Goal: Use online tool/utility: Utilize a website feature to perform a specific function

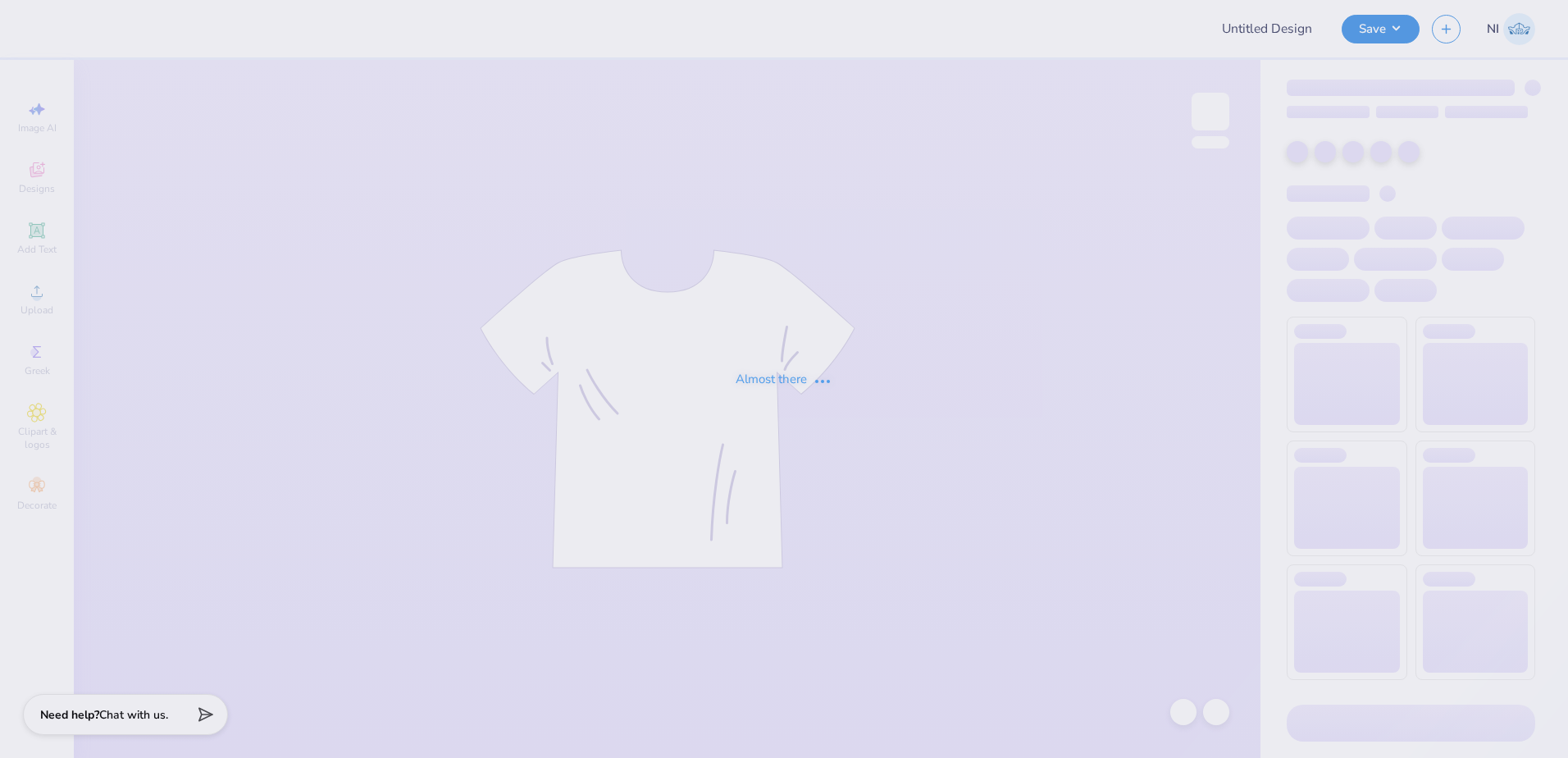
type input "Training: CF Training - Activities 5"
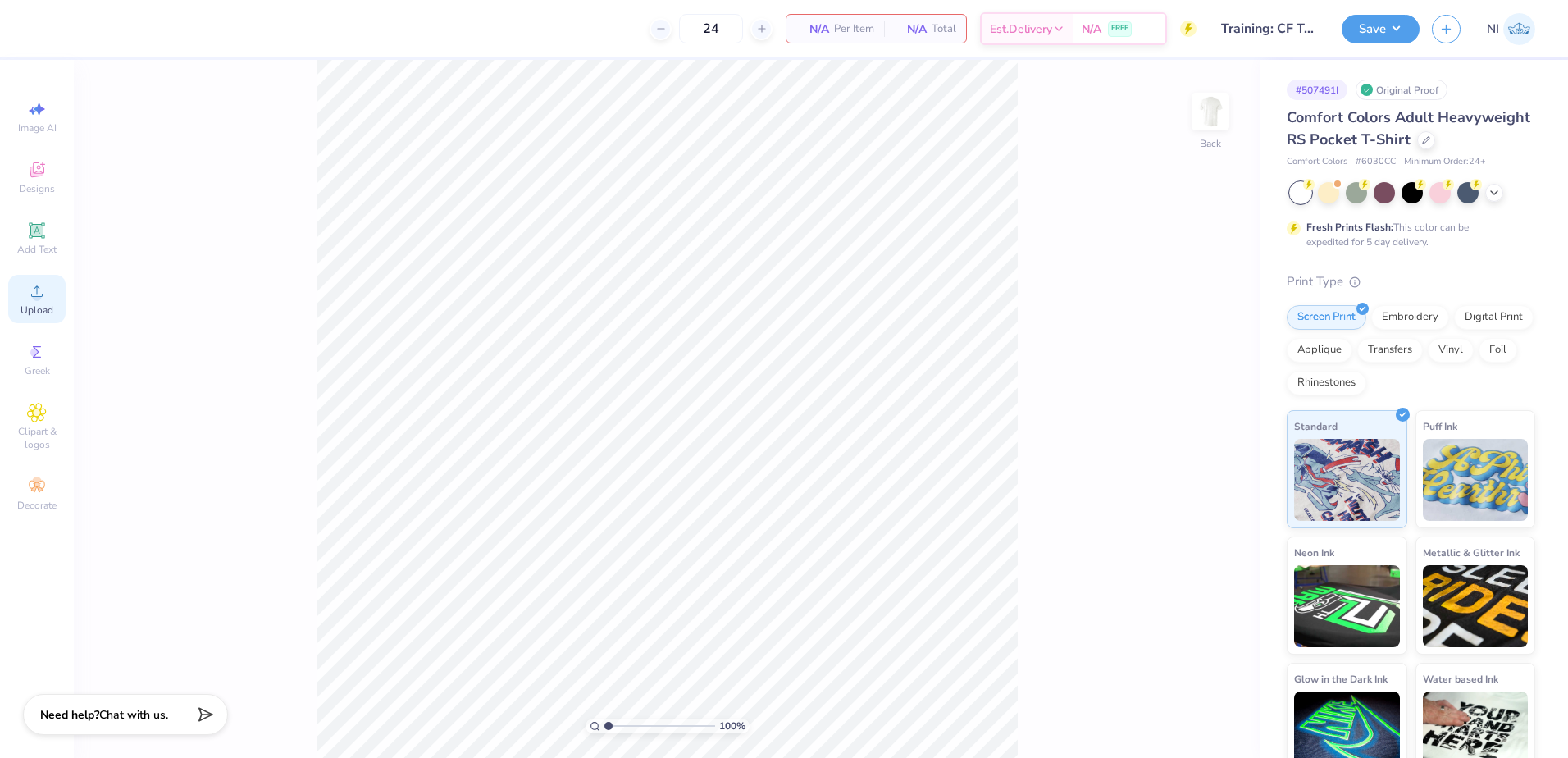
click at [46, 292] on icon at bounding box center [37, 291] width 20 height 20
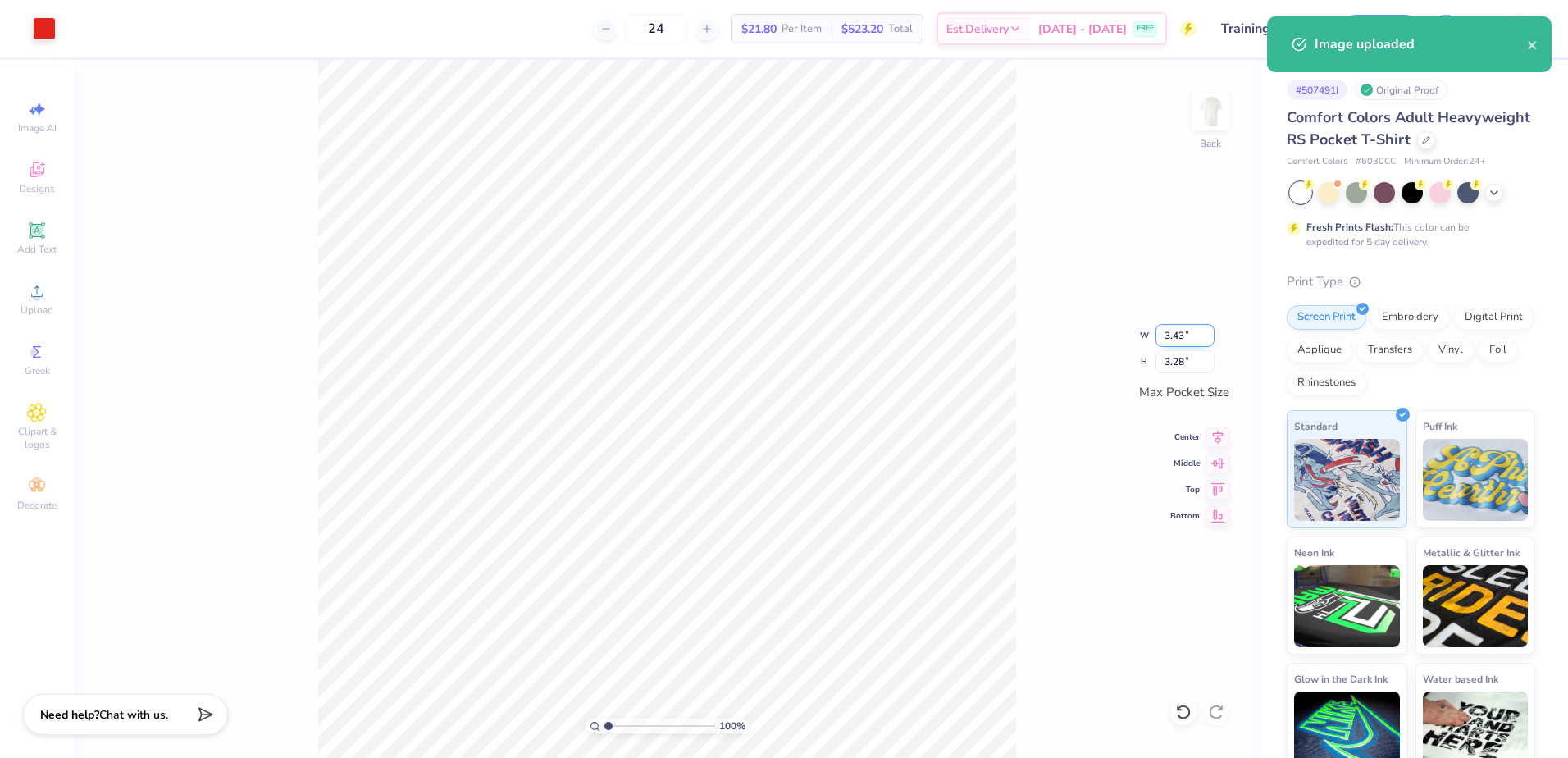
click at [1184, 333] on input "3.43" at bounding box center [1185, 335] width 59 height 23
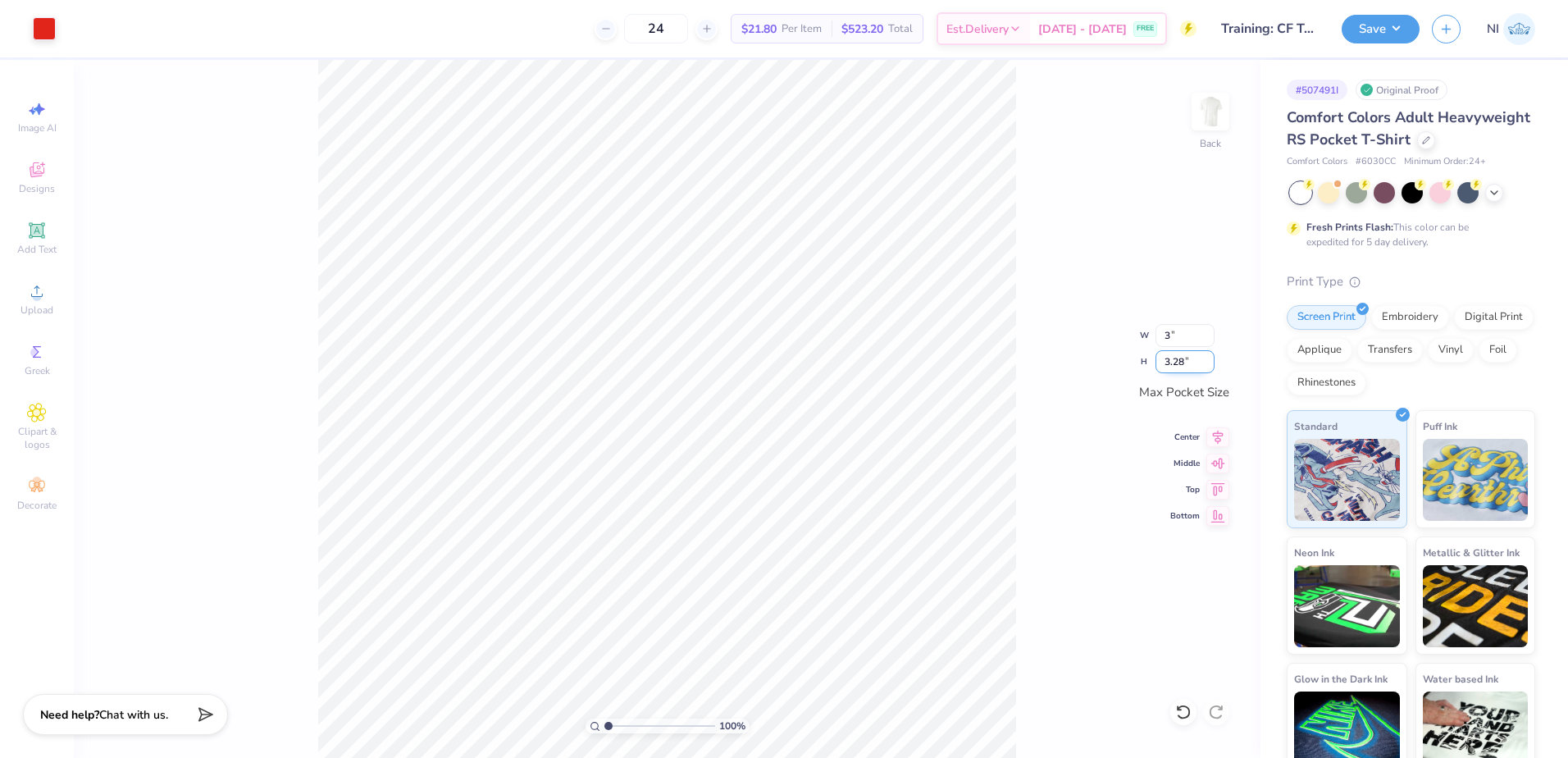
type input "3.00"
click at [1183, 361] on input "2.87" at bounding box center [1185, 361] width 59 height 23
type input "2.87"
click at [1103, 330] on div "100 % Back W 3.00 3.00 " H 2.87 2.87 " Max Pocket Size Center Middle Top Bottom" at bounding box center [666, 408] width 1186 height 698
click at [1183, 360] on input "2.87" at bounding box center [1185, 361] width 59 height 23
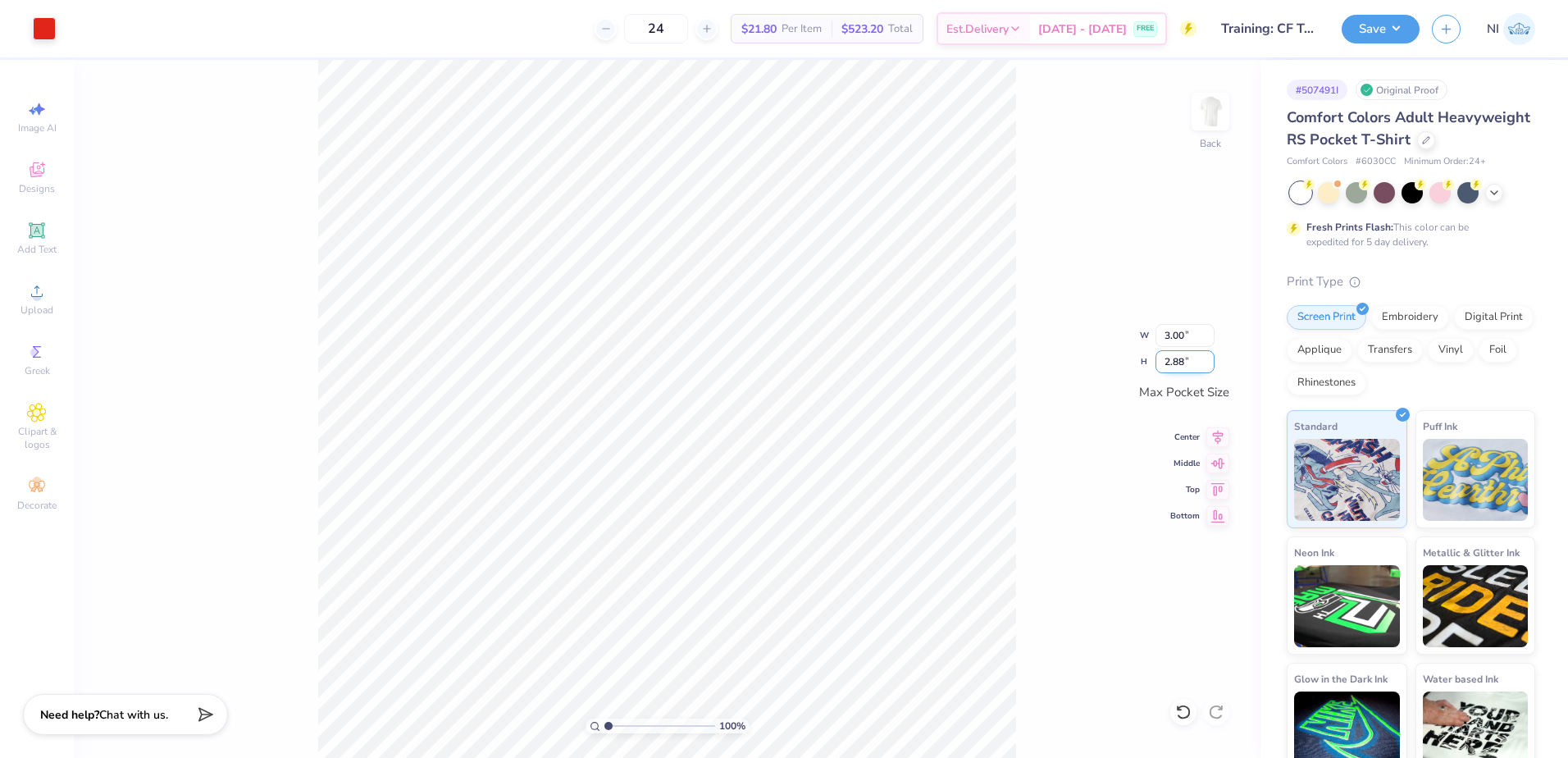
click at [1208, 358] on input "2.88" at bounding box center [1185, 361] width 59 height 23
click at [1208, 358] on input "2.89" at bounding box center [1185, 361] width 59 height 23
click at [1208, 358] on input "2.9" at bounding box center [1185, 361] width 59 height 23
click at [1208, 358] on input "2.91" at bounding box center [1185, 361] width 59 height 23
click at [1208, 357] on input "2.92" at bounding box center [1185, 361] width 59 height 23
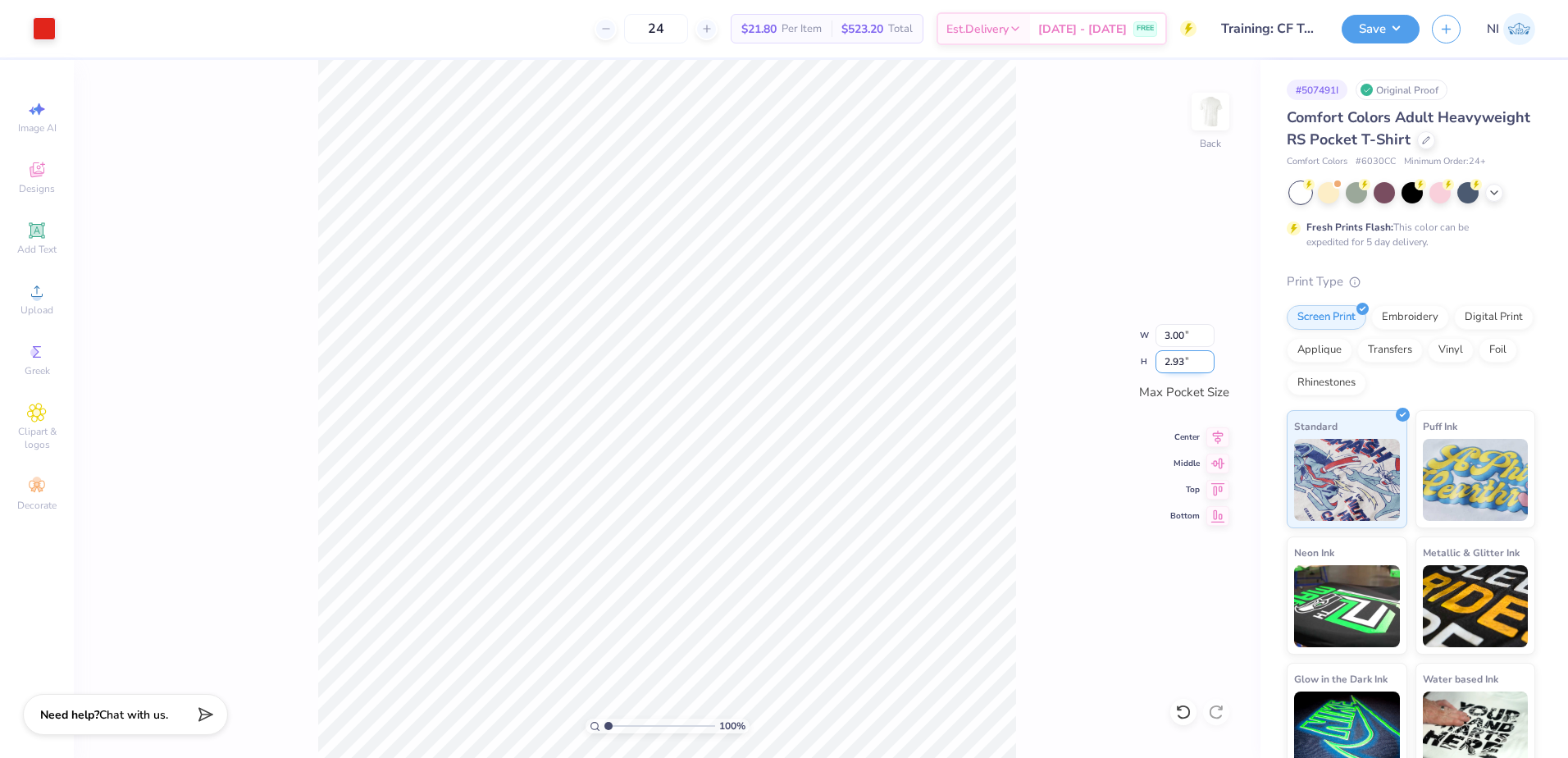
click at [1208, 357] on input "2.93" at bounding box center [1185, 361] width 59 height 23
click at [1208, 357] on input "2.94" at bounding box center [1185, 361] width 59 height 23
type input "2.95"
click at [1208, 357] on input "2.95" at bounding box center [1185, 361] width 59 height 23
drag, startPoint x: 1185, startPoint y: 359, endPoint x: 1143, endPoint y: 364, distance: 42.3
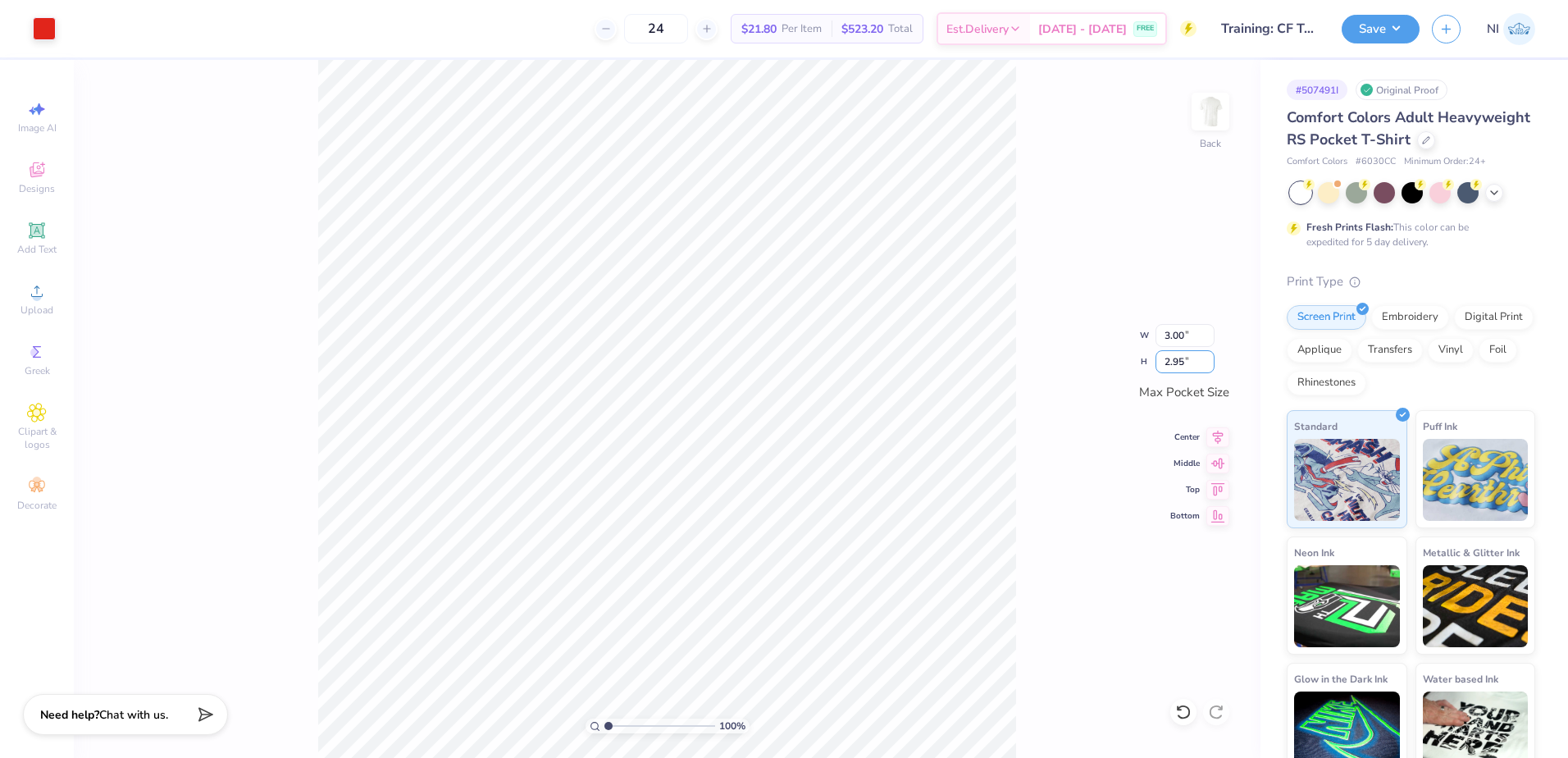
click at [1143, 364] on div "100 % Back W 3.00 3.00 " H 2.95 2.95 " Max Pocket Size Center Middle Top Bottom" at bounding box center [666, 408] width 1186 height 698
drag, startPoint x: 1143, startPoint y: 365, endPoint x: 1103, endPoint y: 334, distance: 50.6
click at [1100, 335] on div "100 % Back" at bounding box center [666, 408] width 1186 height 698
click at [1177, 299] on div "100 % Back" at bounding box center [666, 408] width 1186 height 698
click at [1178, 359] on input "2.87" at bounding box center [1185, 361] width 59 height 23
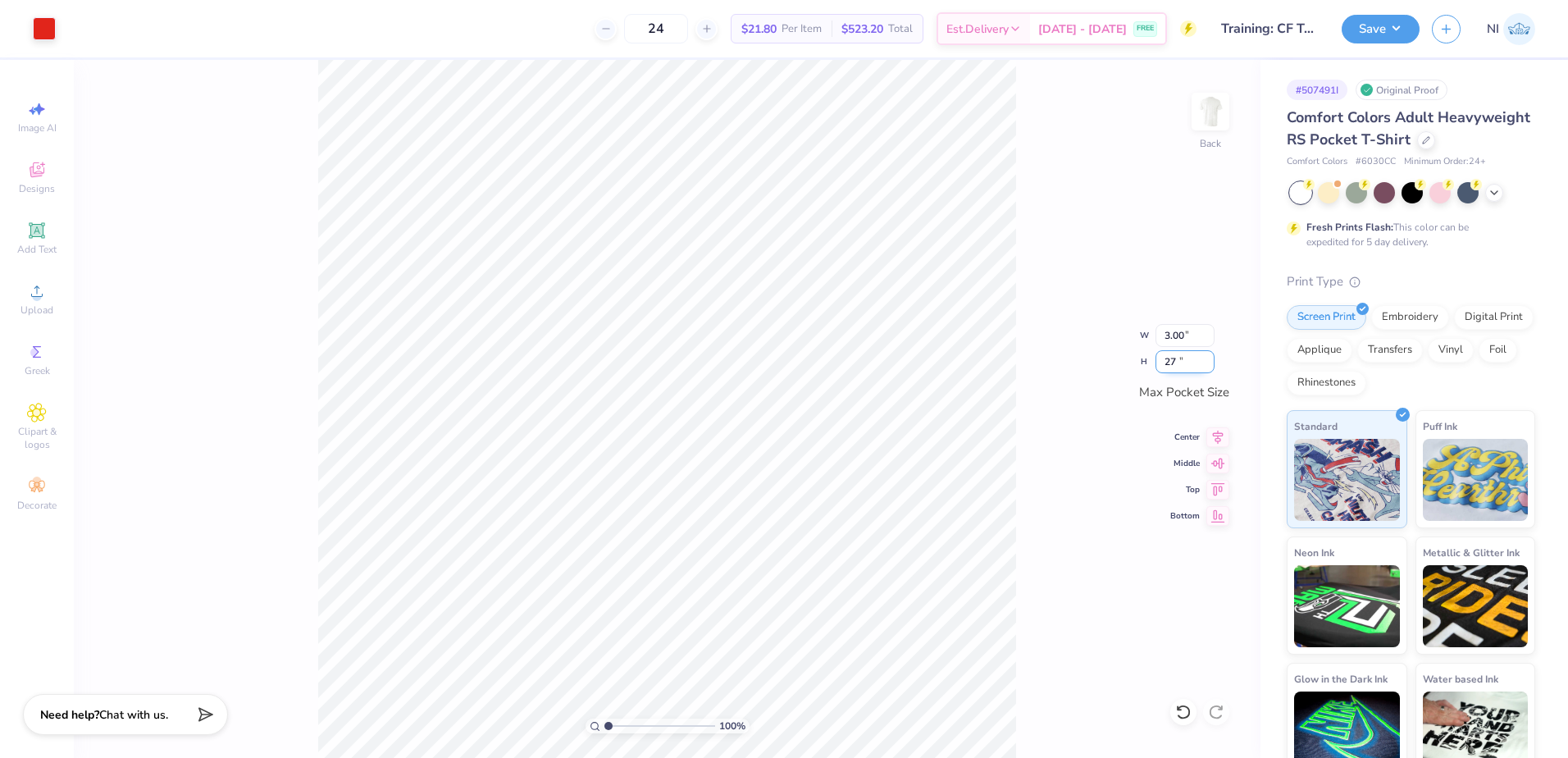
type input "7"
type input "3"
type input "3.14"
type input "3.00"
click at [1074, 340] on div "100 % Back W 3.14 3.14 " H 3.00 3.00 " Max Pocket Size Center Middle Top Bottom" at bounding box center [666, 408] width 1186 height 698
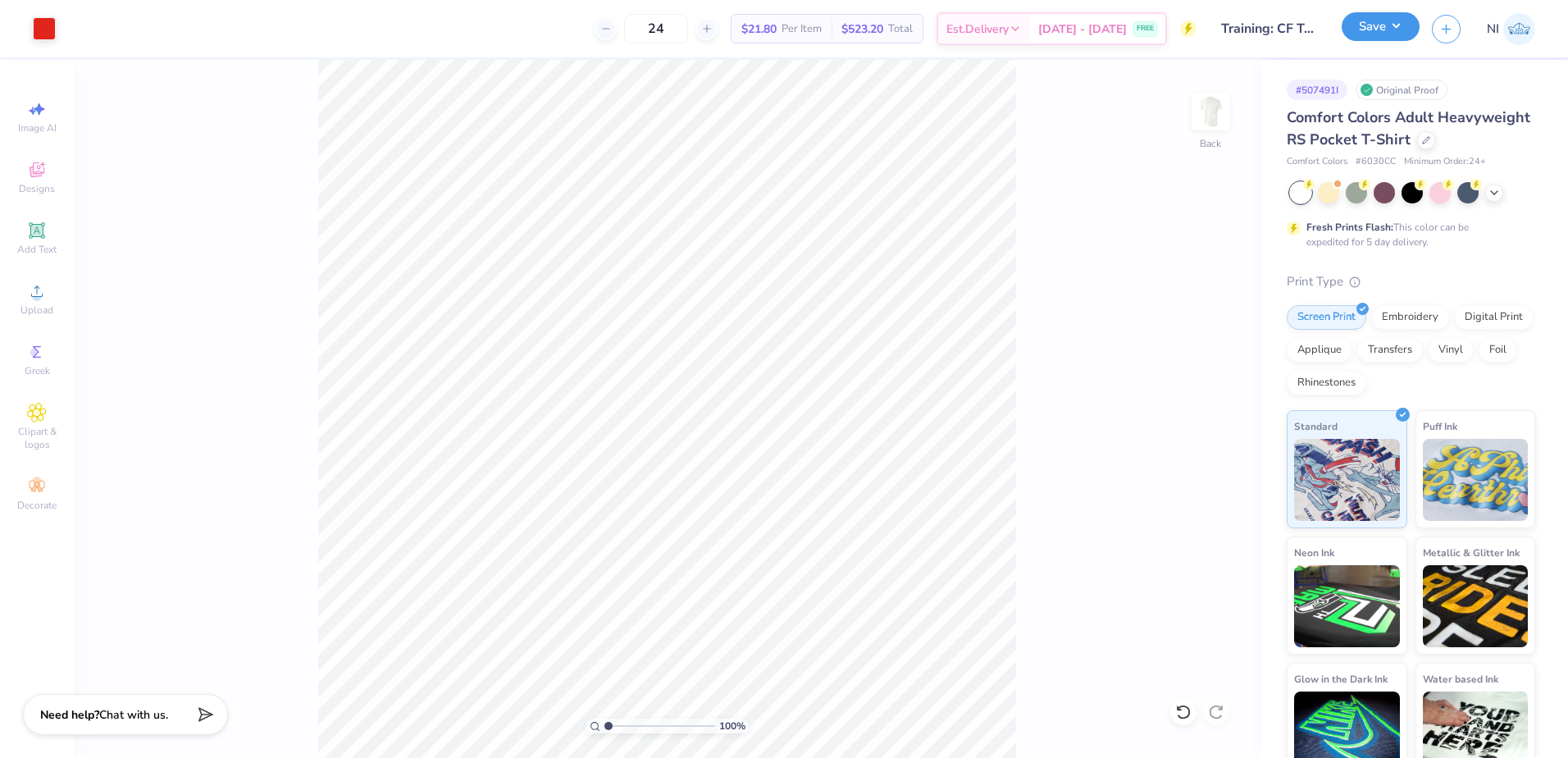
click at [1397, 31] on button "Save" at bounding box center [1381, 26] width 78 height 29
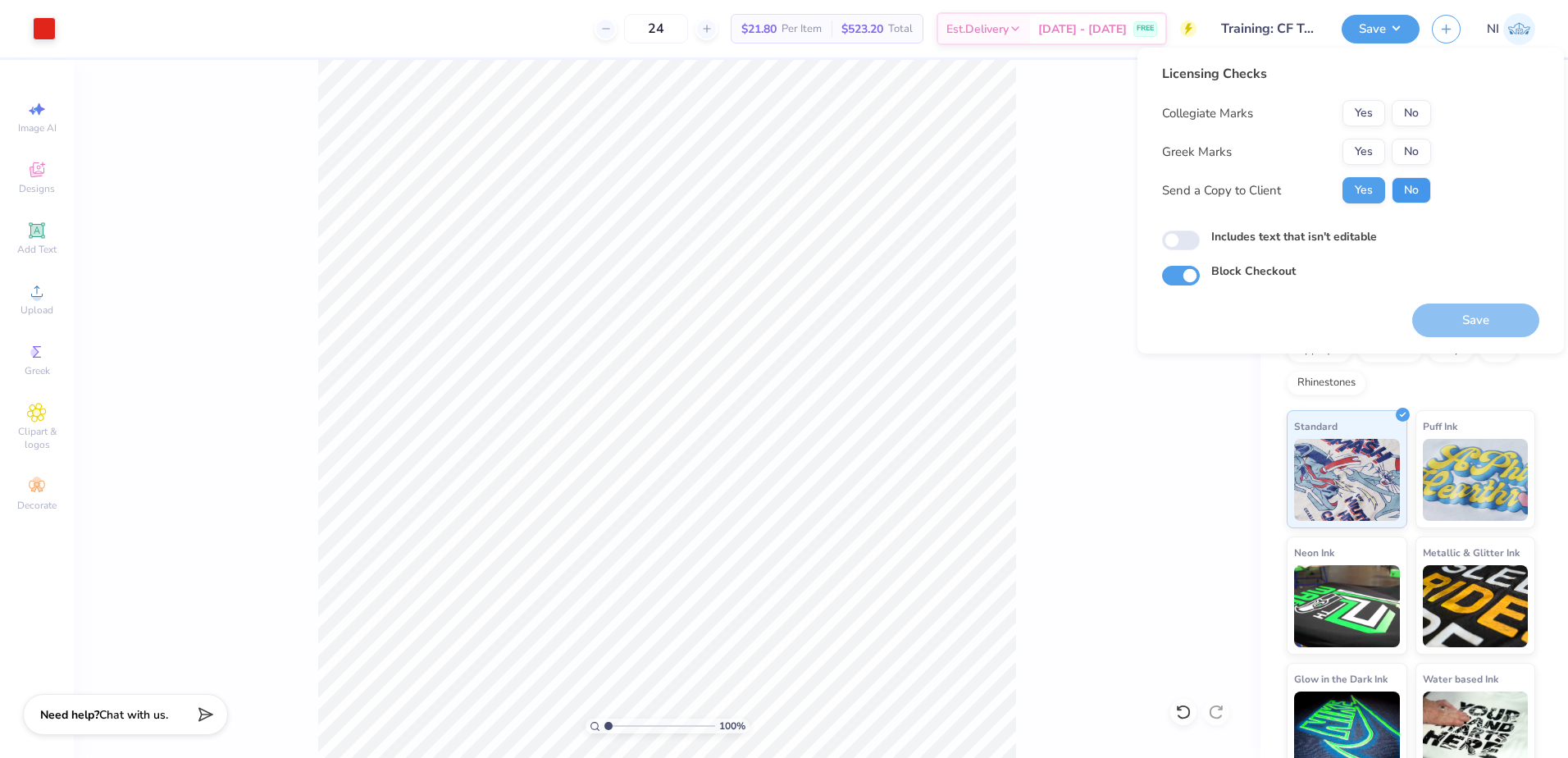
click at [1408, 192] on button "No" at bounding box center [1411, 190] width 40 height 26
click at [1413, 110] on button "No" at bounding box center [1411, 113] width 40 height 26
click at [1412, 148] on button "No" at bounding box center [1411, 152] width 40 height 26
click at [1481, 314] on button "Save" at bounding box center [1476, 320] width 127 height 34
